Goal: Task Accomplishment & Management: Manage account settings

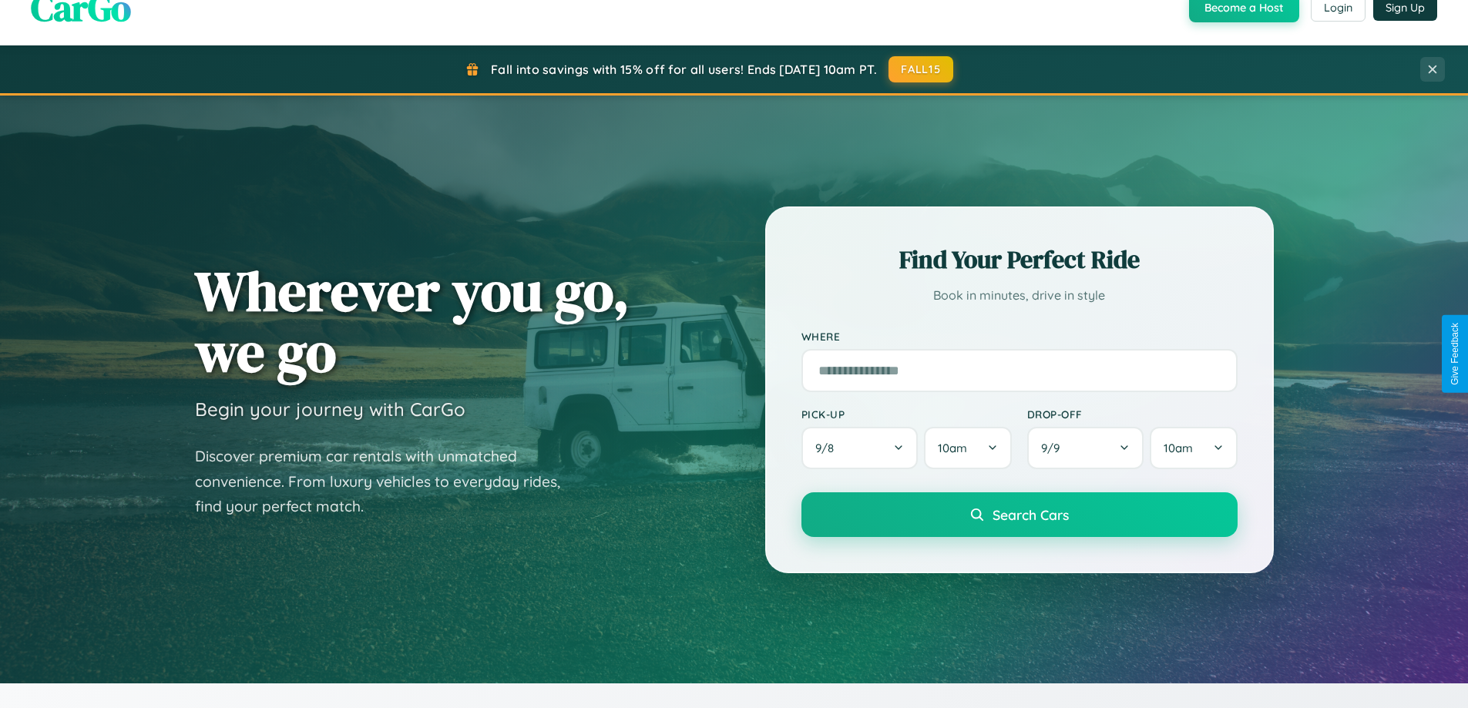
scroll to position [2966, 0]
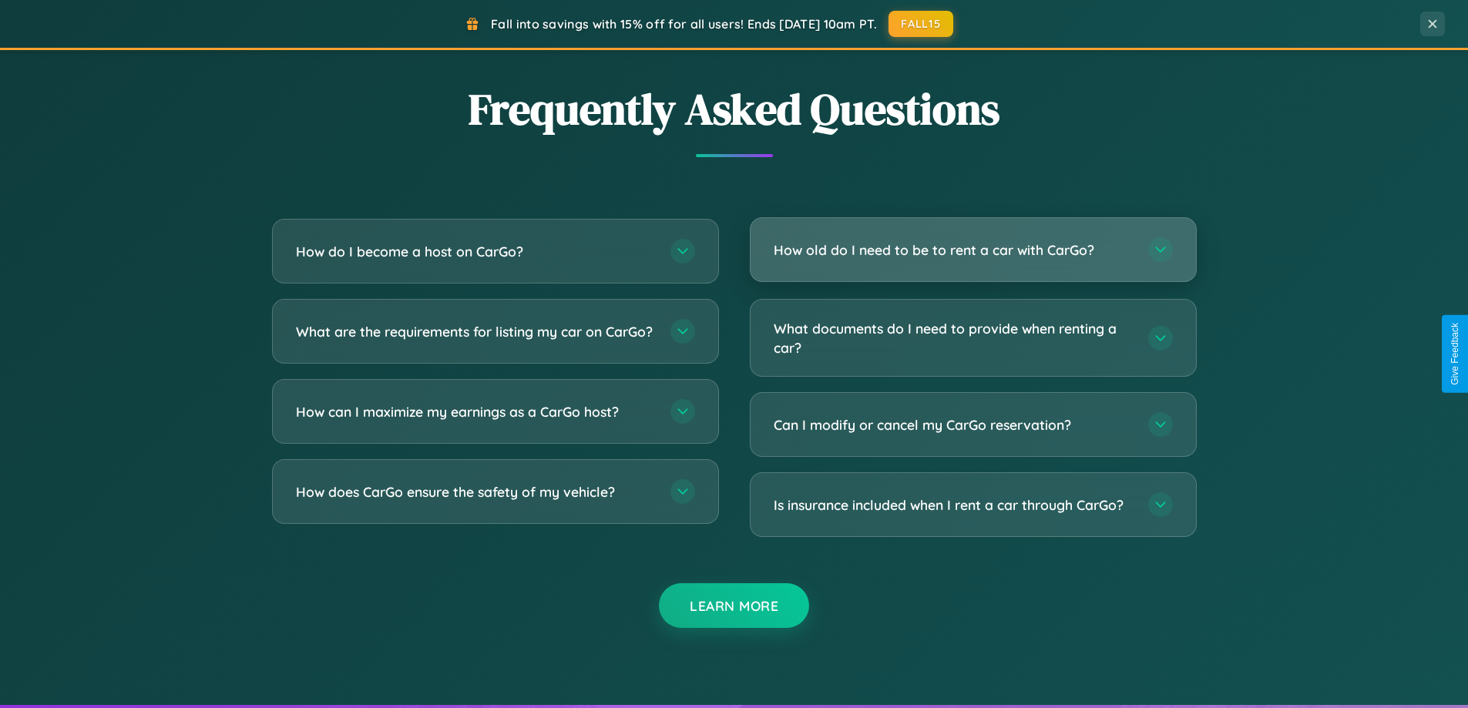
click at [973, 250] on h3 "How old do I need to be to rent a car with CarGo?" at bounding box center [953, 249] width 359 height 19
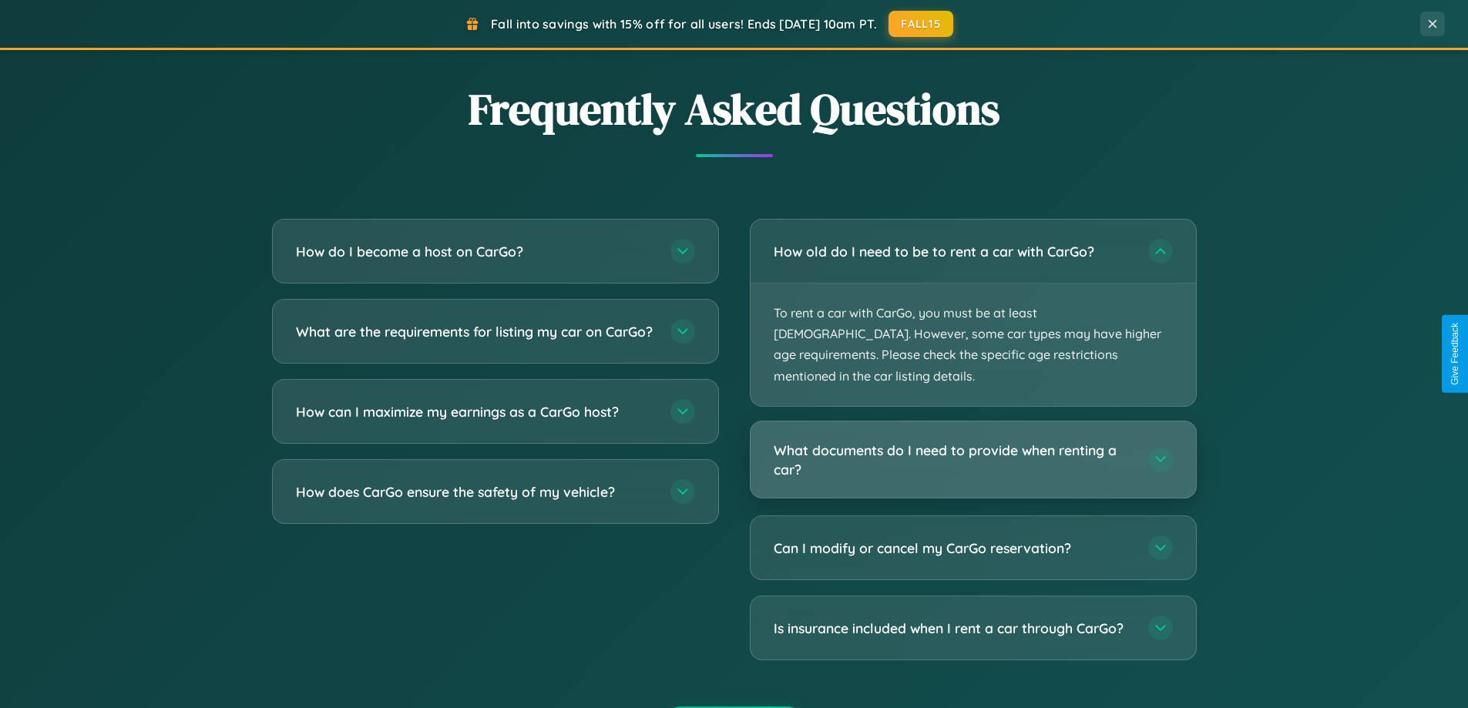
click at [973, 441] on h3 "What documents do I need to provide when renting a car?" at bounding box center [953, 460] width 359 height 38
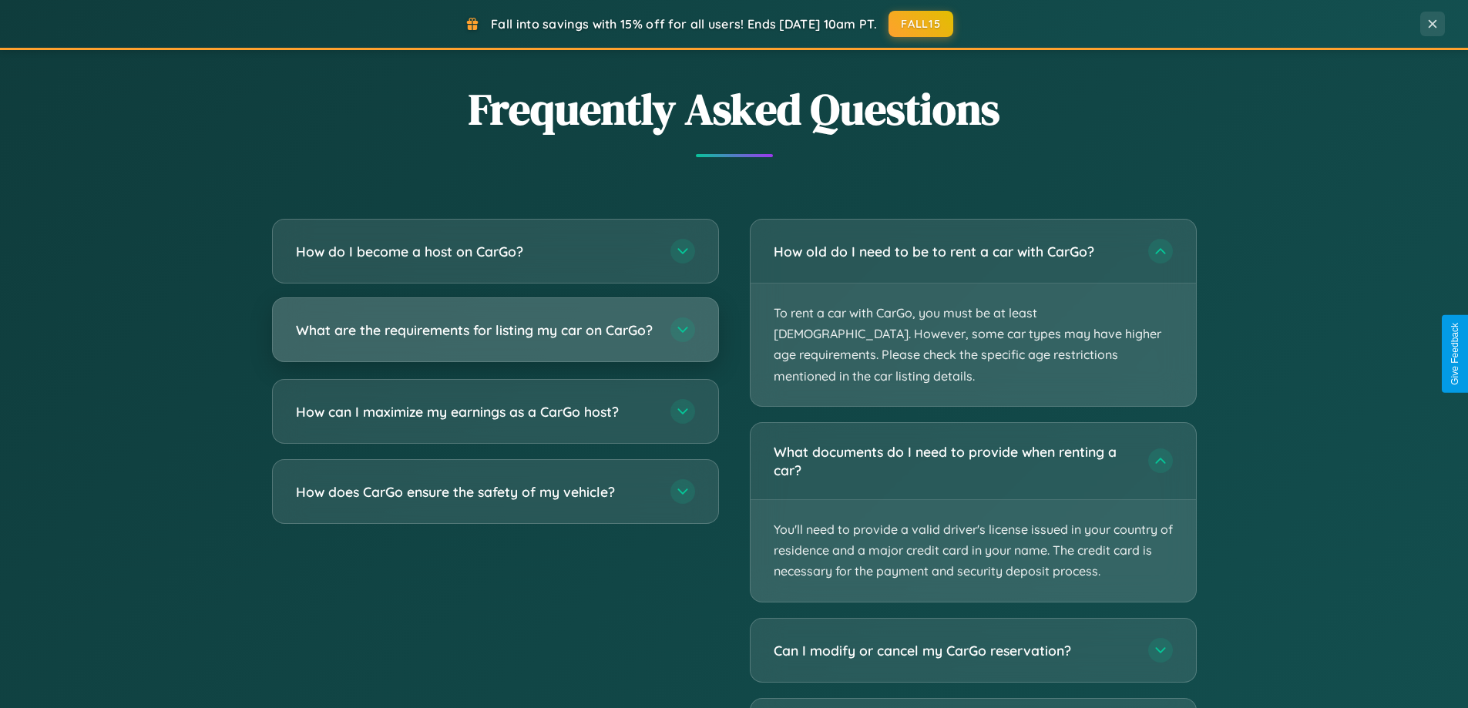
click at [495, 338] on h3 "What are the requirements for listing my car on CarGo?" at bounding box center [475, 330] width 359 height 19
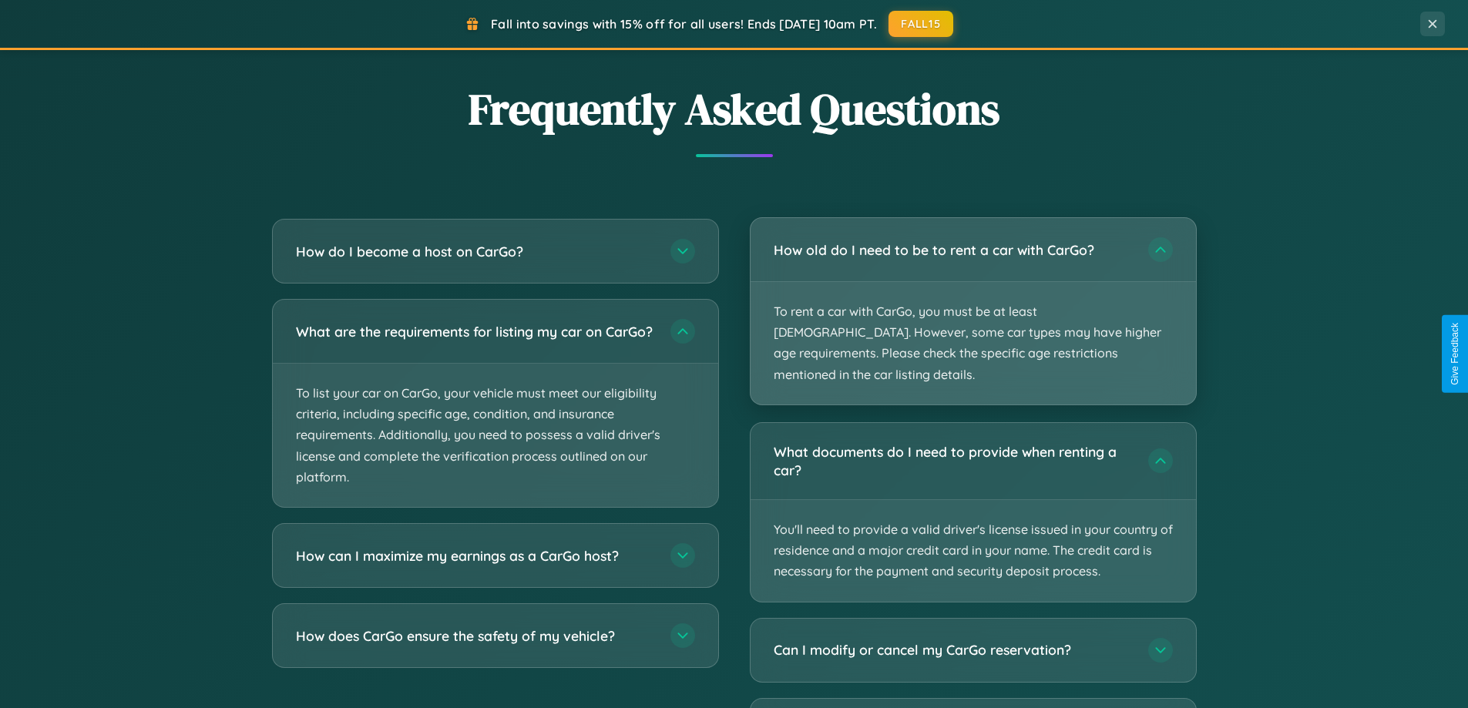
click at [973, 301] on p "To rent a car with CarGo, you must be at least [DEMOGRAPHIC_DATA]. However, som…" at bounding box center [973, 343] width 445 height 123
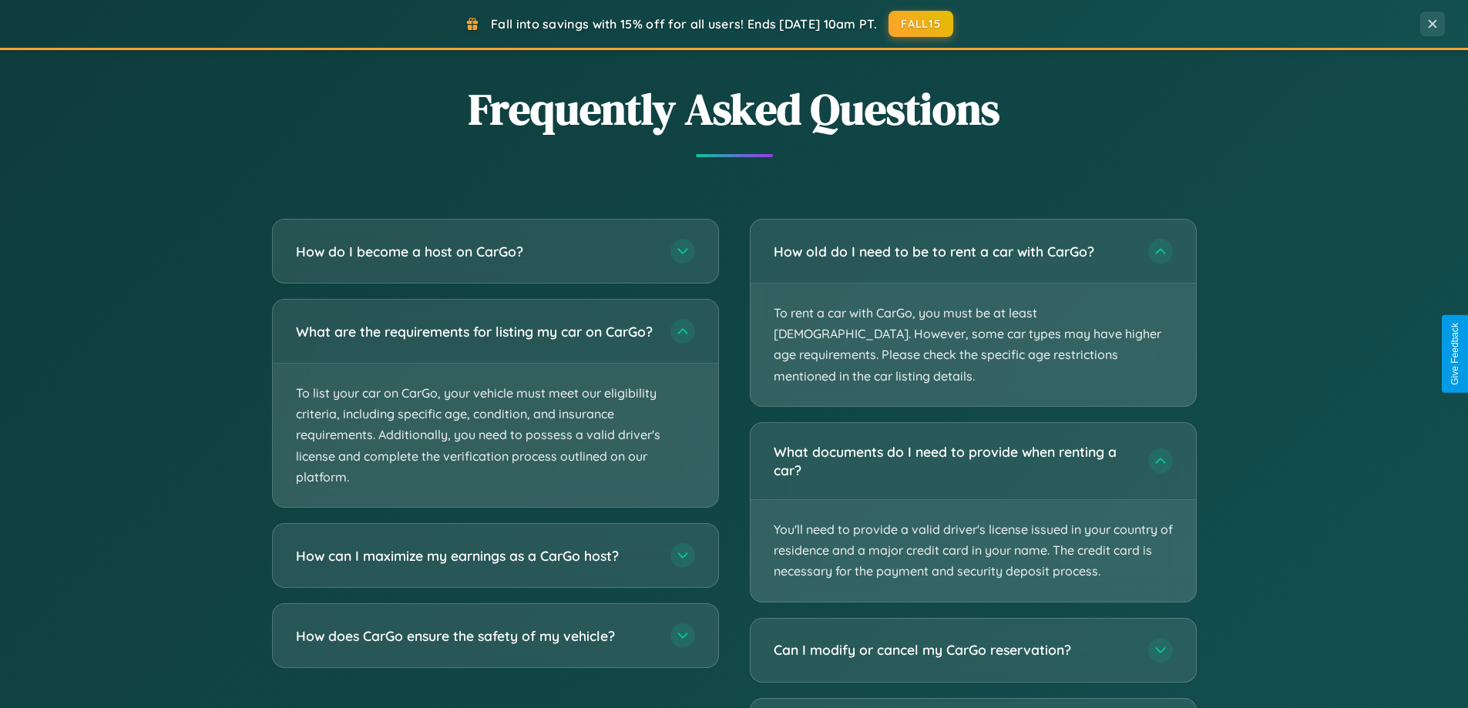
scroll to position [0, 0]
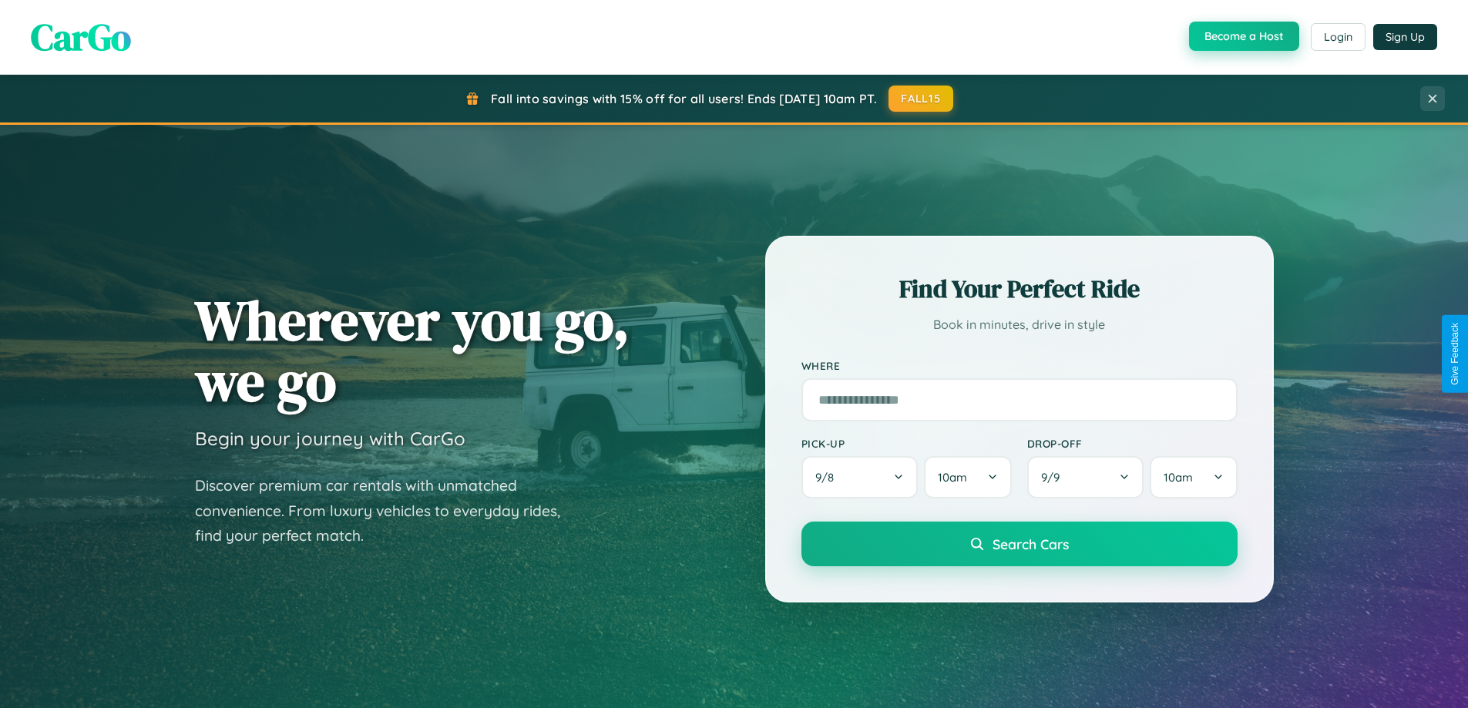
click at [1242, 37] on button "Become a Host" at bounding box center [1244, 36] width 110 height 29
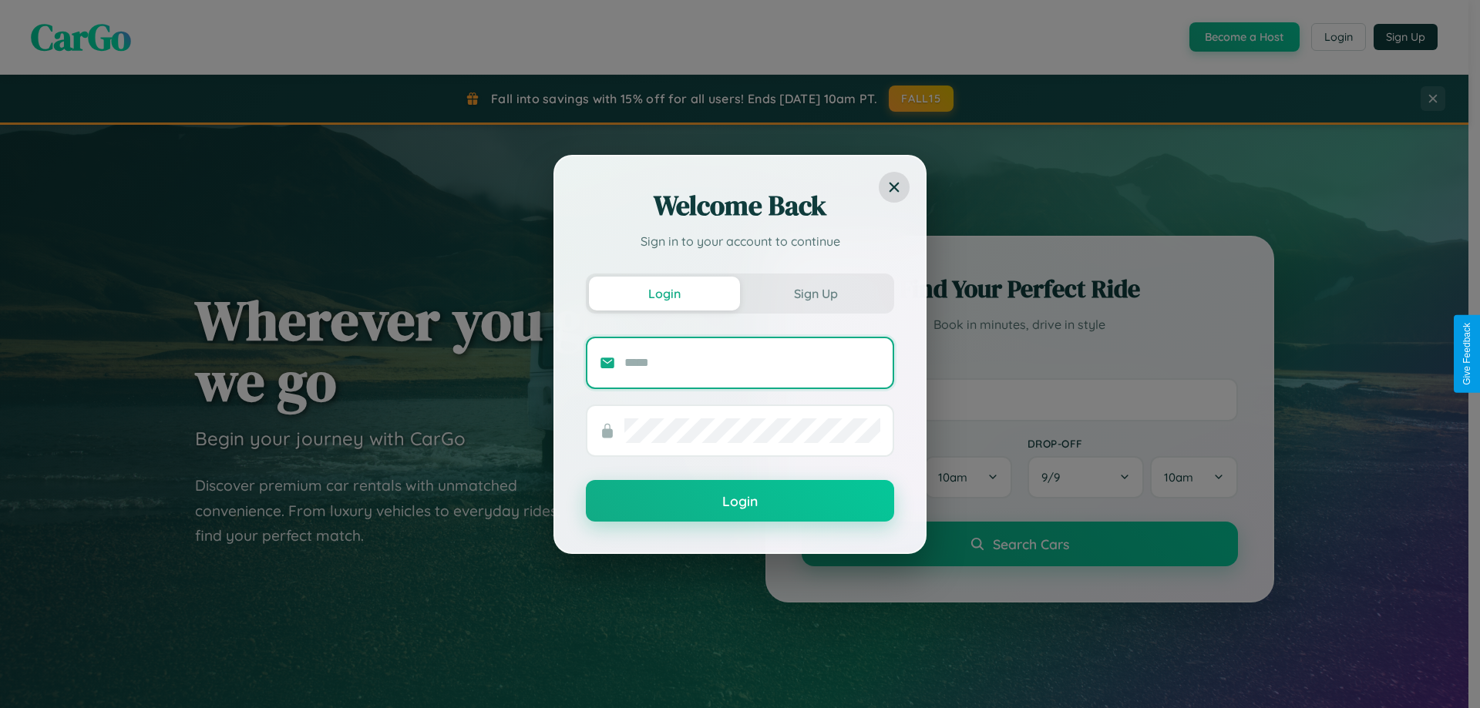
click at [752, 362] on input "text" at bounding box center [752, 363] width 256 height 25
type input "**********"
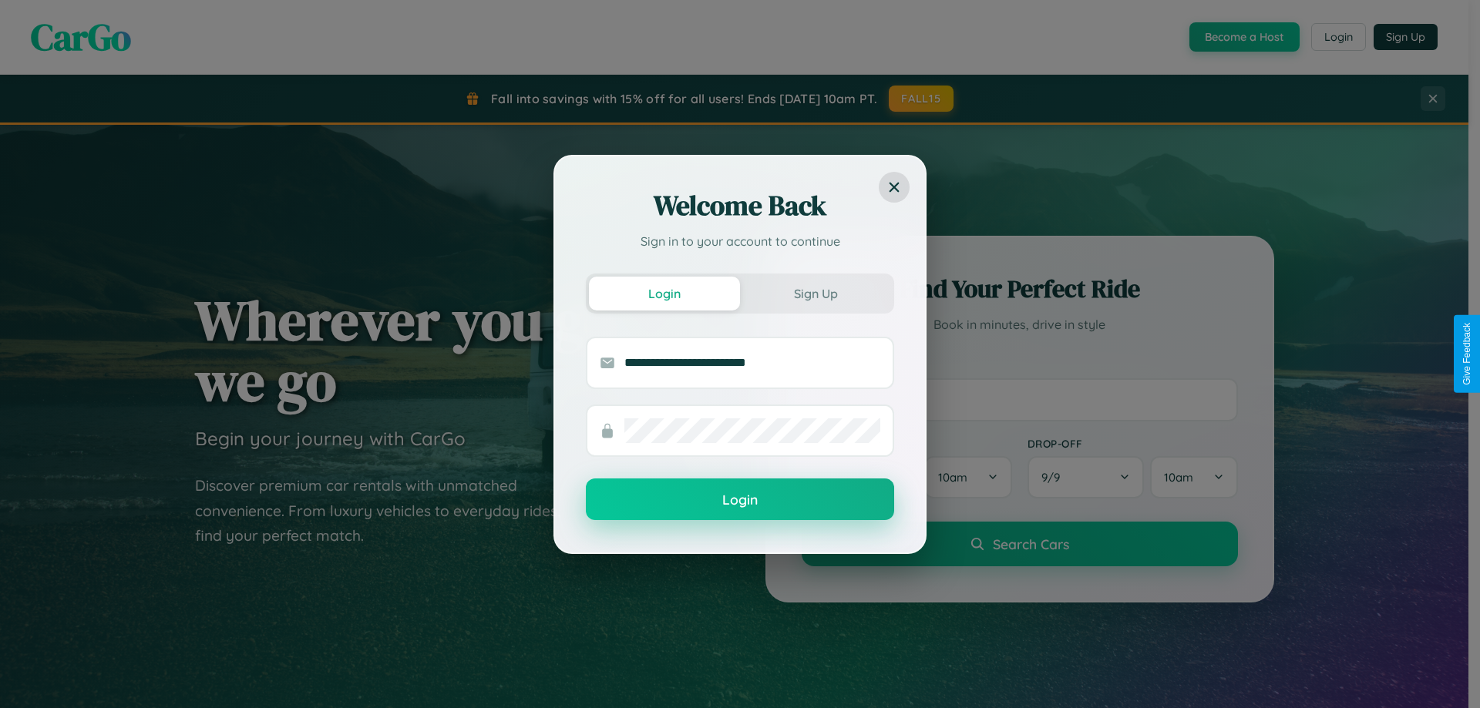
click at [740, 500] on button "Login" at bounding box center [740, 500] width 308 height 42
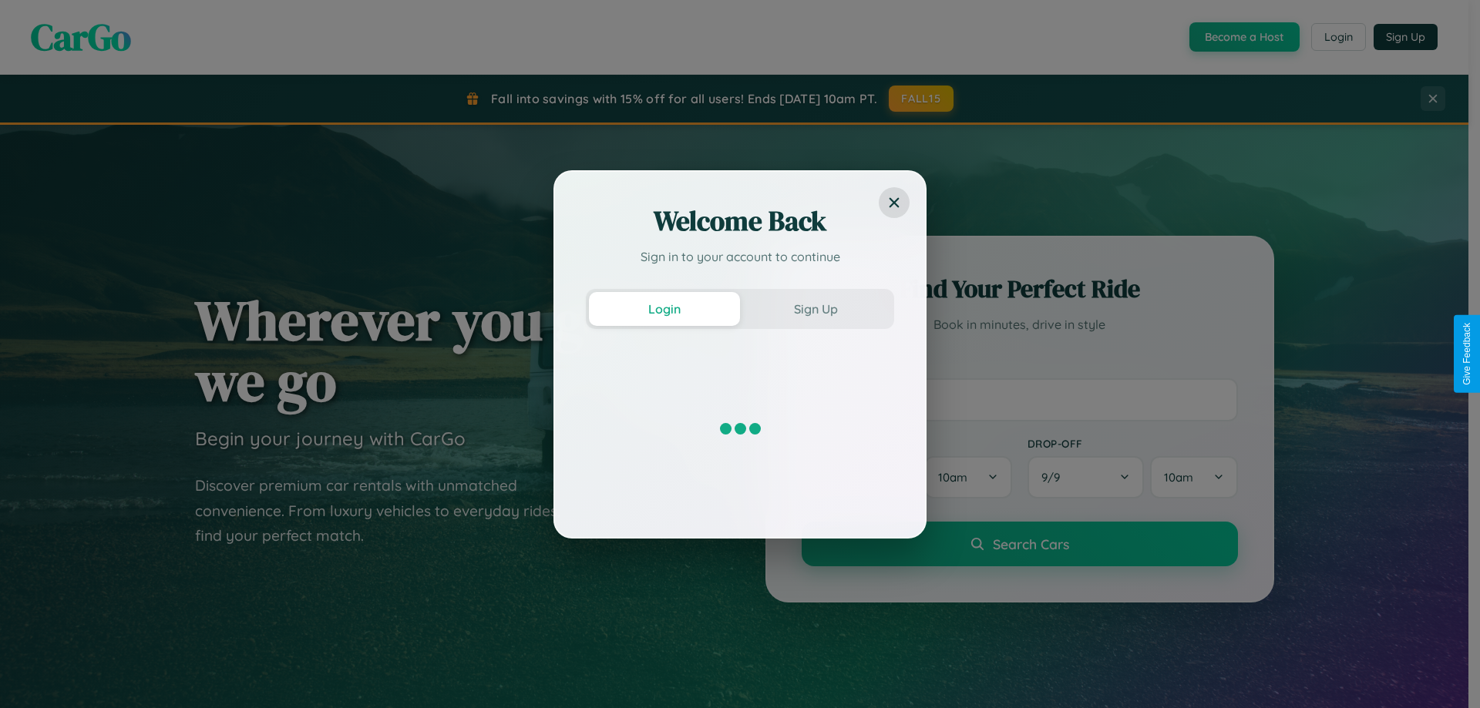
click at [1242, 37] on div "Welcome Back Sign in to your account to continue Login Sign Up" at bounding box center [740, 354] width 1480 height 708
